Goal: Task Accomplishment & Management: Manage account settings

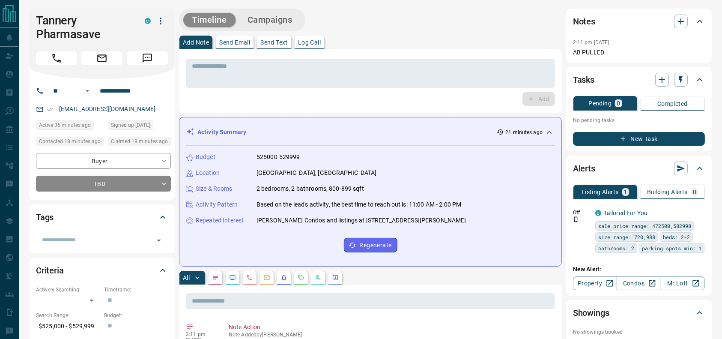
click at [447, 24] on div "Timeline Campaigns" at bounding box center [370, 20] width 383 height 23
click at [448, 24] on div "Timeline Campaigns" at bounding box center [370, 20] width 383 height 23
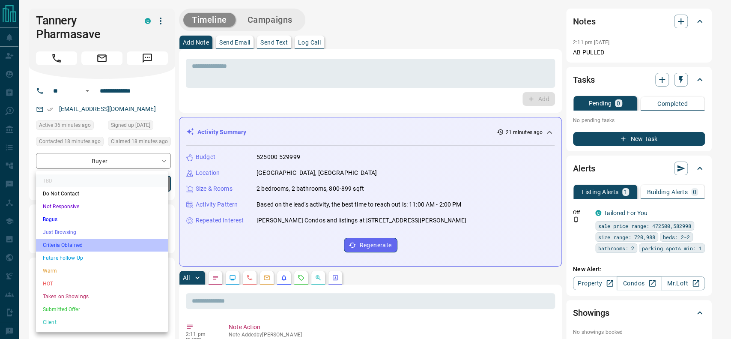
click at [103, 242] on li "Criteria Obtained" at bounding box center [102, 245] width 132 height 13
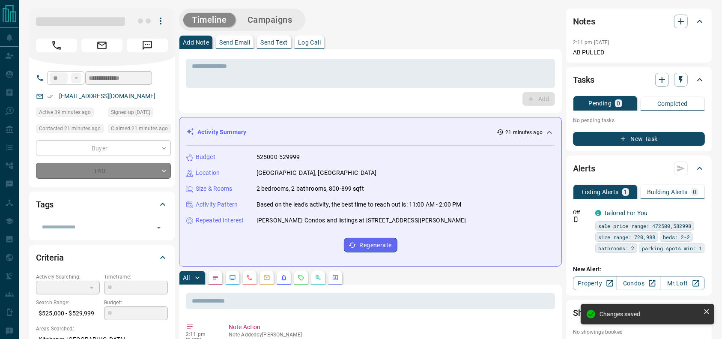
click at [418, 39] on div "Add Note Send Email Send Text Log Call" at bounding box center [370, 43] width 383 height 14
type input "*"
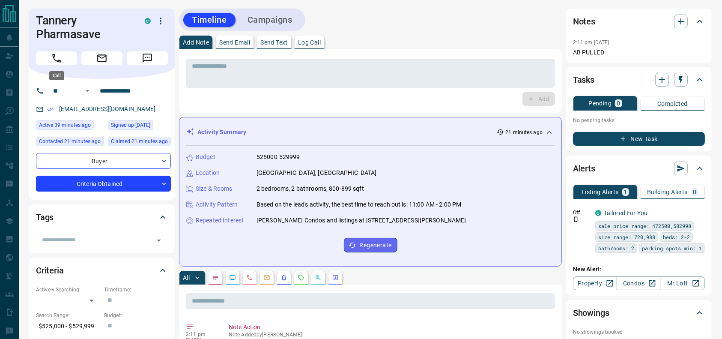
click at [38, 59] on button "Call" at bounding box center [56, 58] width 41 height 14
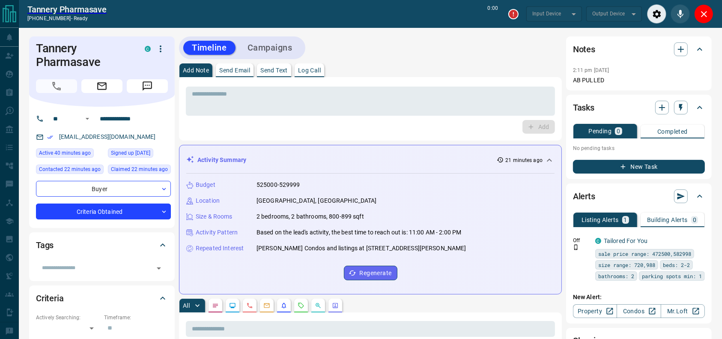
type input "*******"
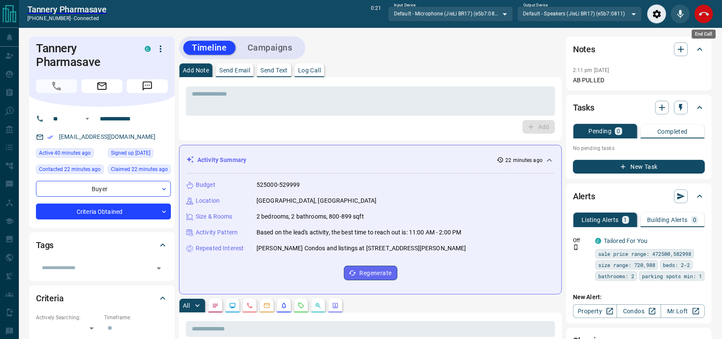
click at [711, 20] on div "End Call" at bounding box center [703, 13] width 19 height 19
click at [708, 15] on icon "End Call" at bounding box center [704, 14] width 10 height 10
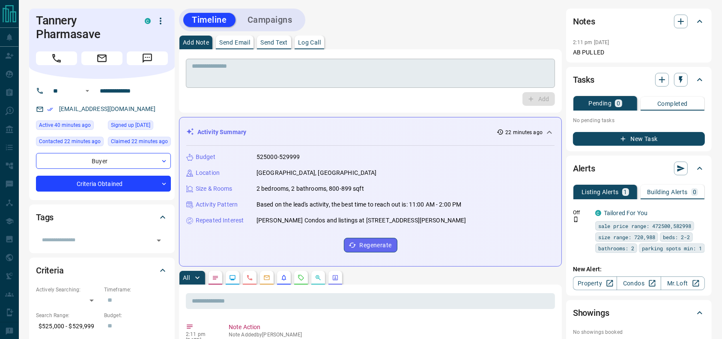
click at [498, 65] on textarea at bounding box center [370, 74] width 357 height 22
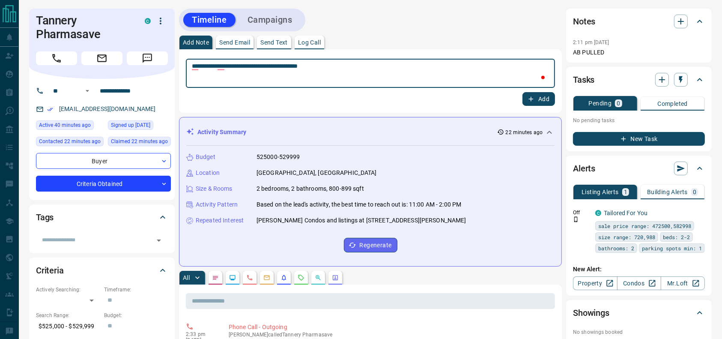
type textarea "**********"
click at [541, 96] on button "Add" at bounding box center [539, 99] width 33 height 14
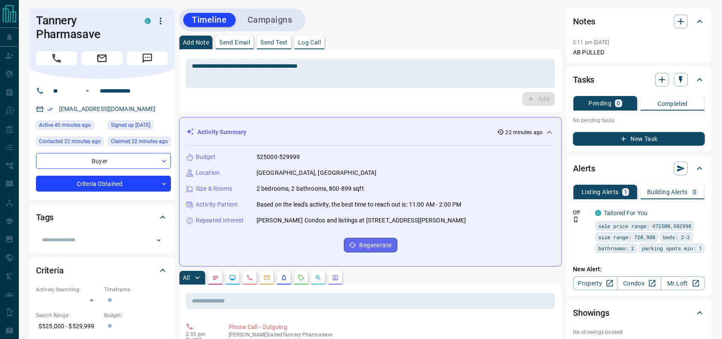
click at [257, 13] on button "Campaigns" at bounding box center [270, 20] width 62 height 14
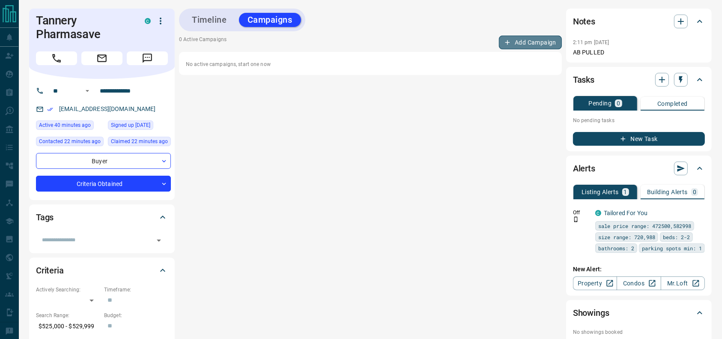
click at [515, 36] on button "Add Campaign" at bounding box center [530, 43] width 63 height 14
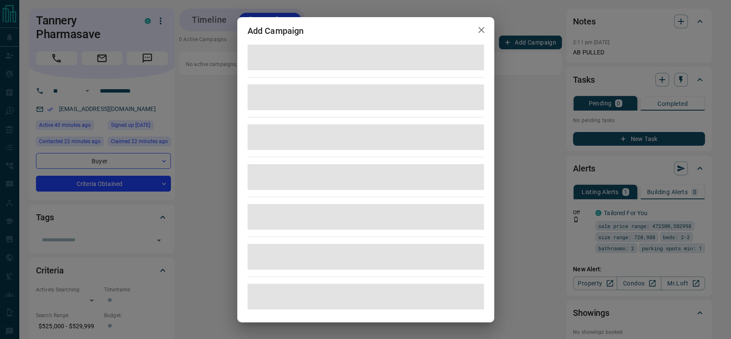
click at [416, 87] on span at bounding box center [366, 97] width 236 height 26
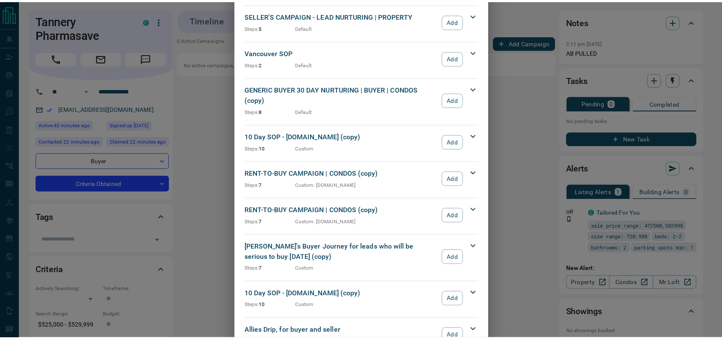
scroll to position [923, 0]
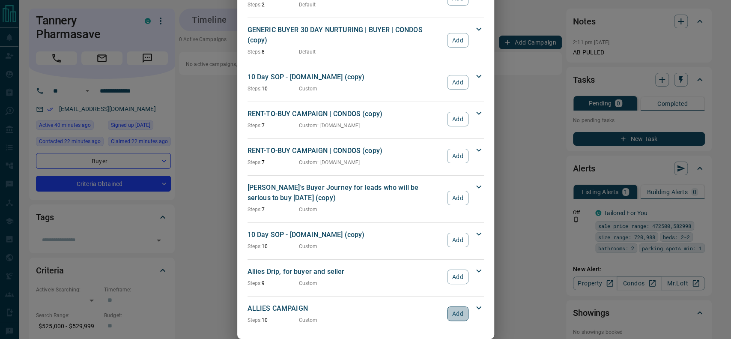
click at [451, 306] on button "Add" at bounding box center [457, 313] width 21 height 15
